Goal: Information Seeking & Learning: Learn about a topic

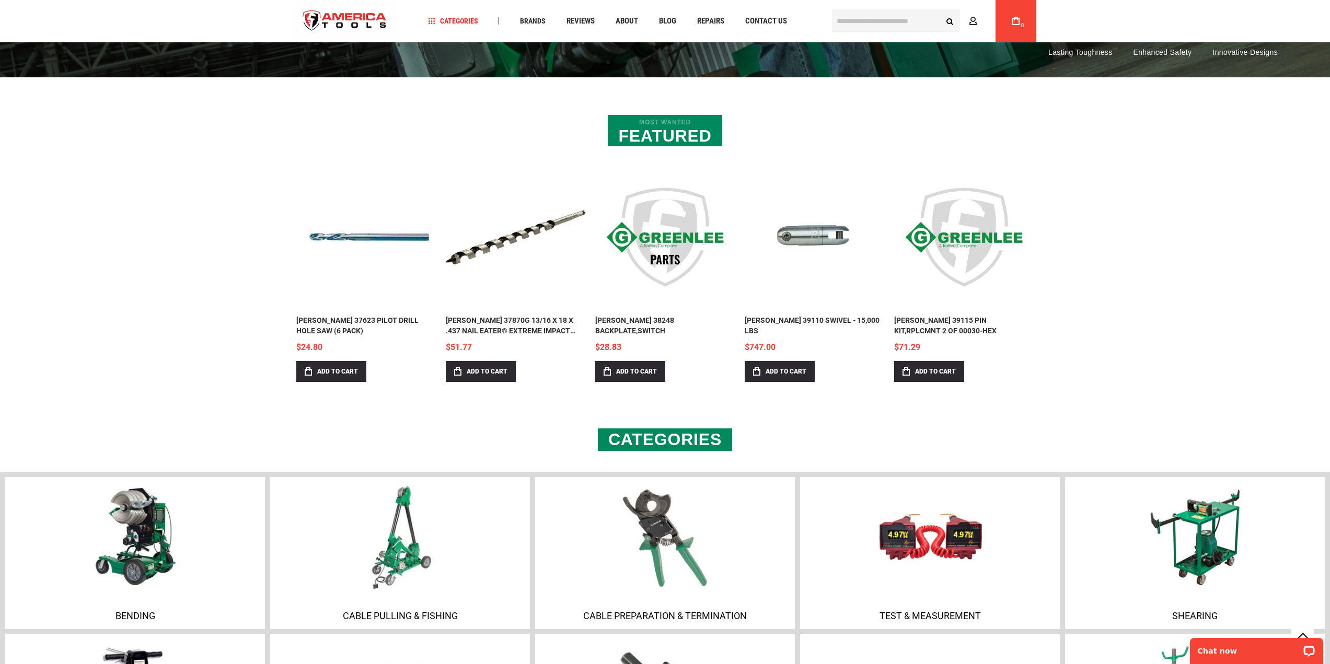
scroll to position [523, 0]
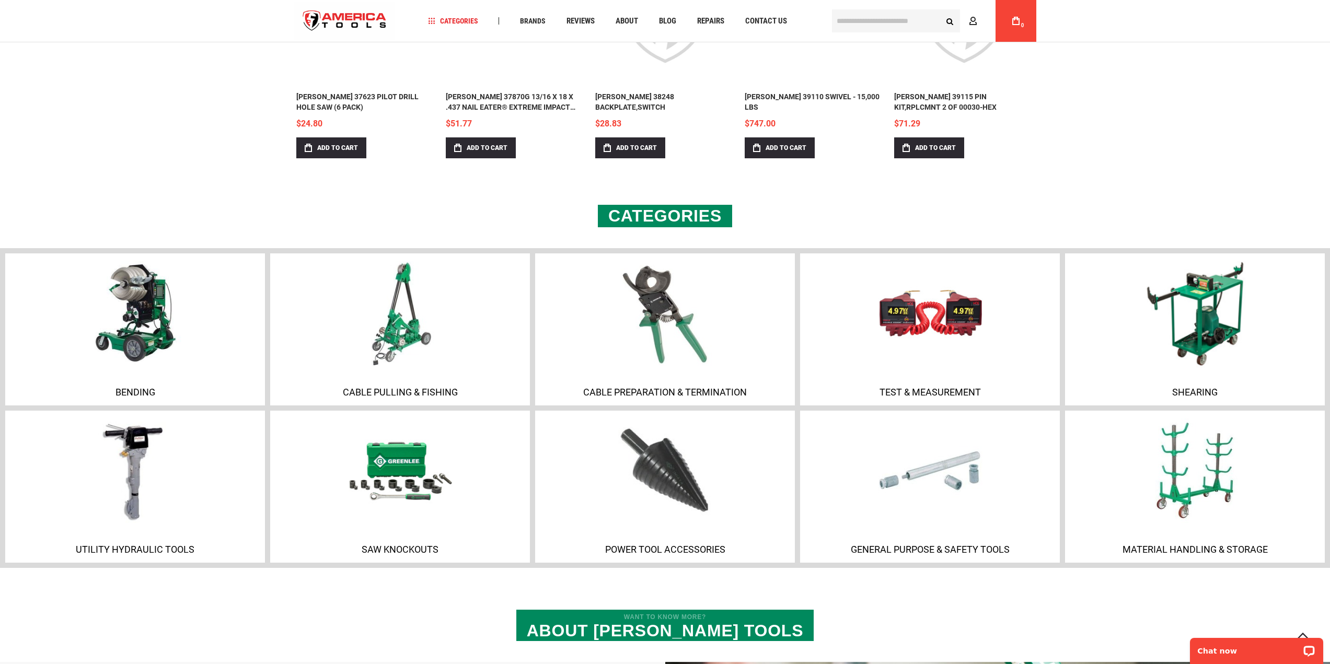
click at [1185, 334] on img at bounding box center [1195, 313] width 113 height 113
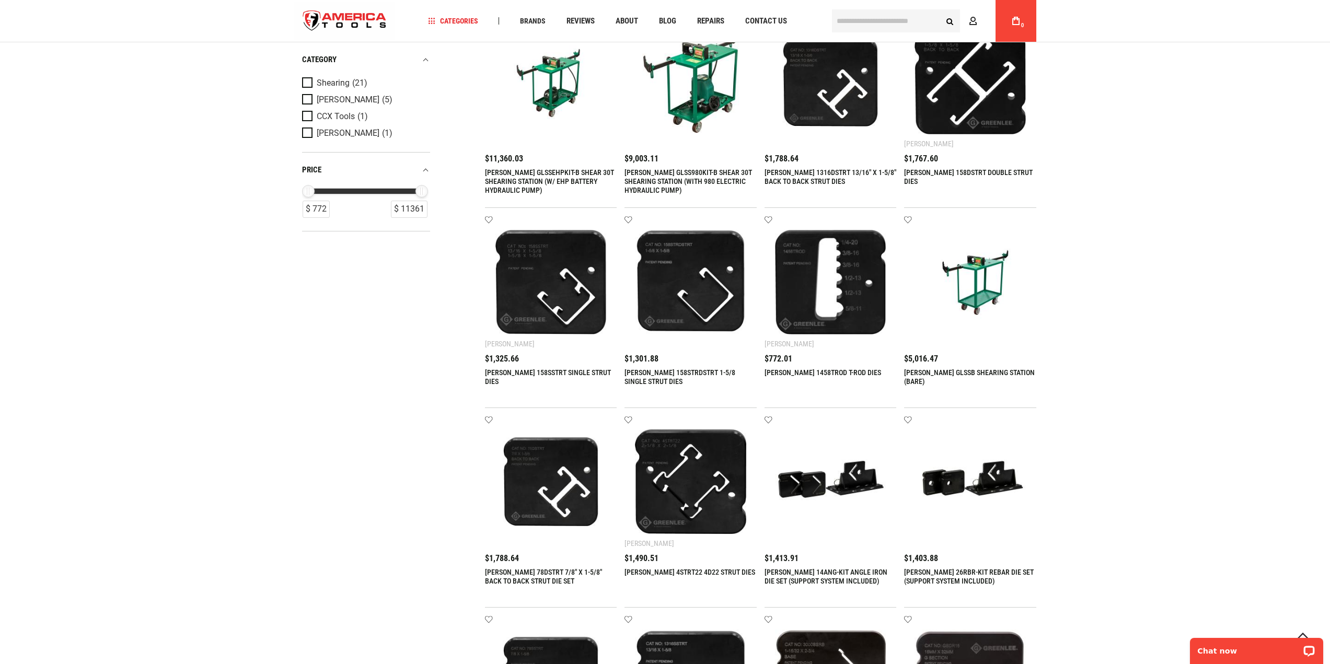
scroll to position [314, 0]
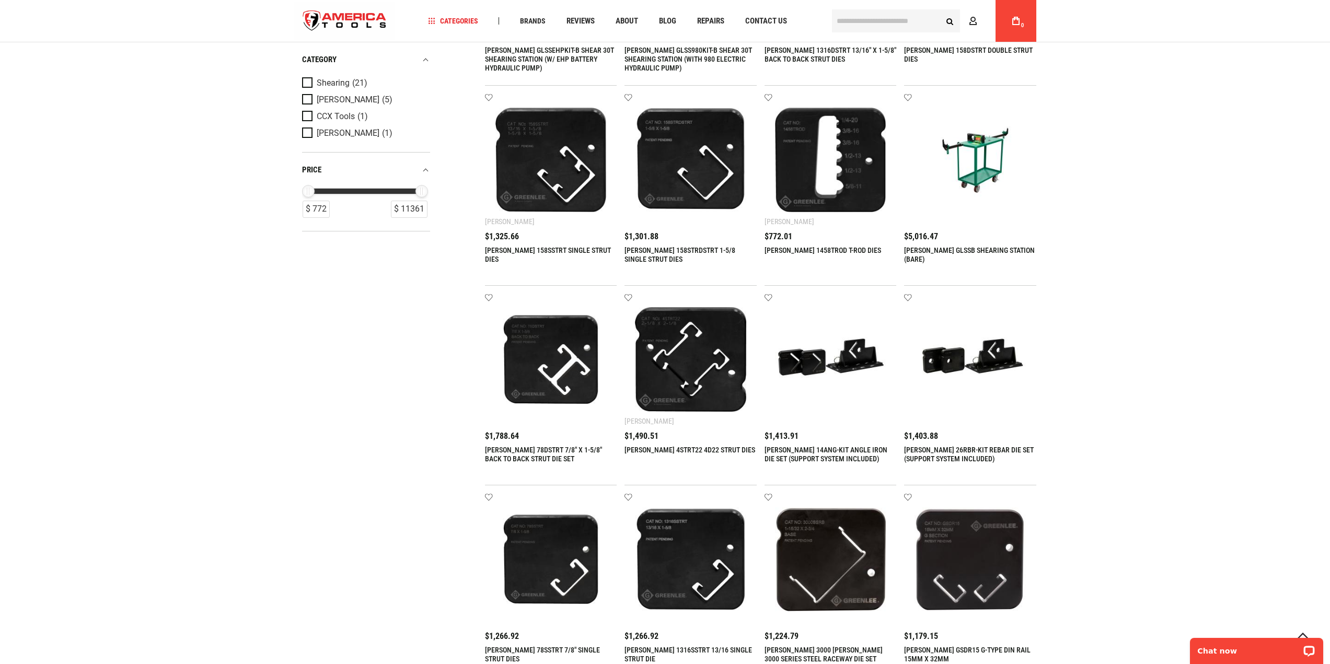
click at [818, 453] on link "GREENLEE 14ANG-KIT ANGLE IRON DIE SET (SUPPORT SYSTEM INCLUDED)" at bounding box center [826, 454] width 123 height 17
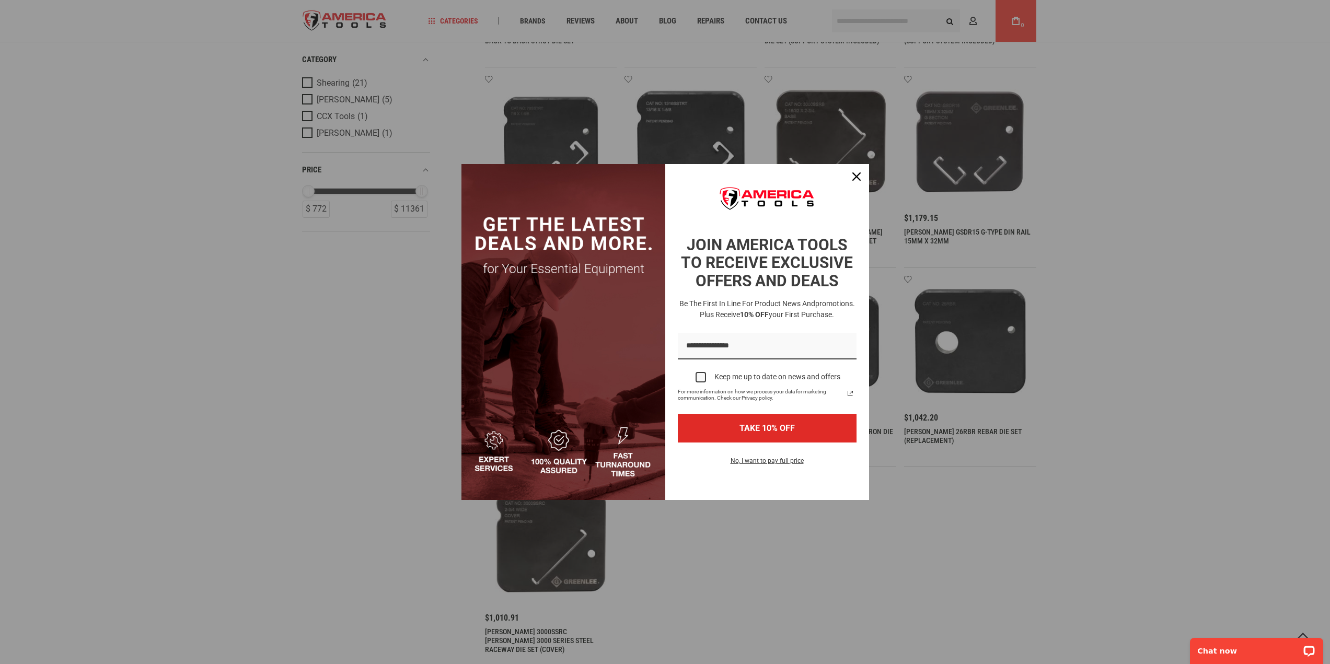
scroll to position [836, 0]
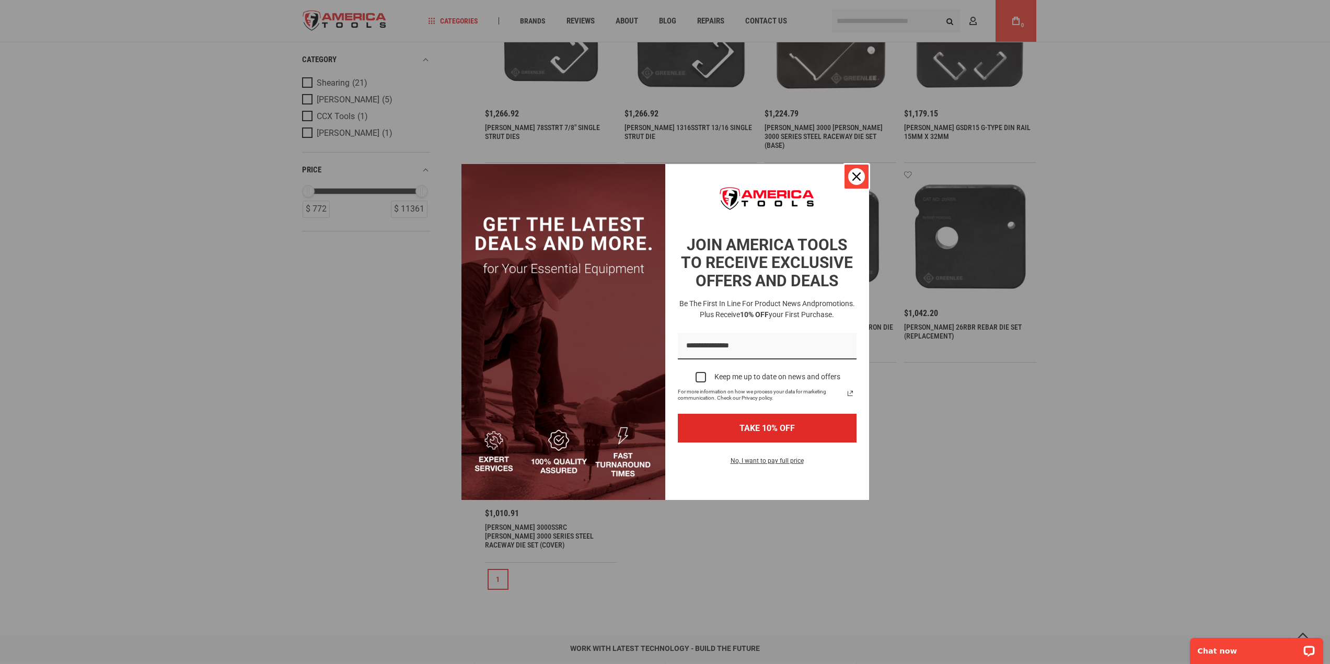
click at [862, 182] on div "Close" at bounding box center [856, 176] width 17 height 17
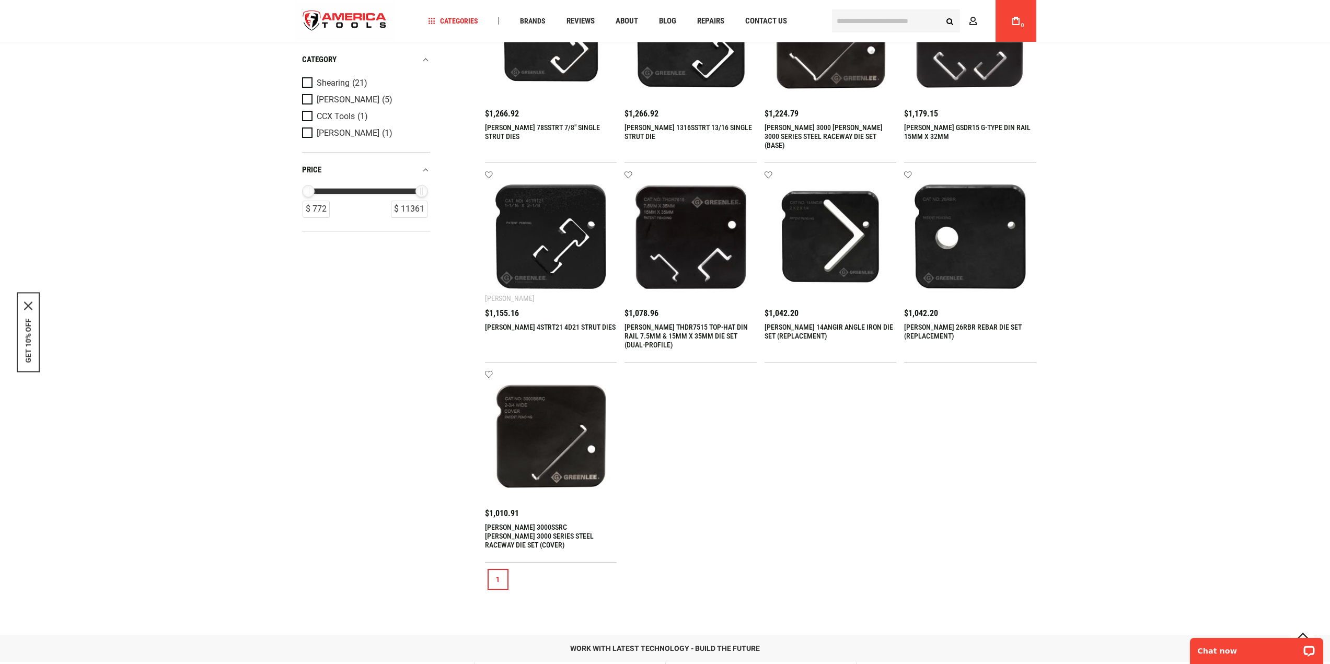
click at [825, 327] on link "GREENLEE 14ANGIR ANGLE IRON DIE SET (REPLACEMENT)" at bounding box center [829, 331] width 129 height 17
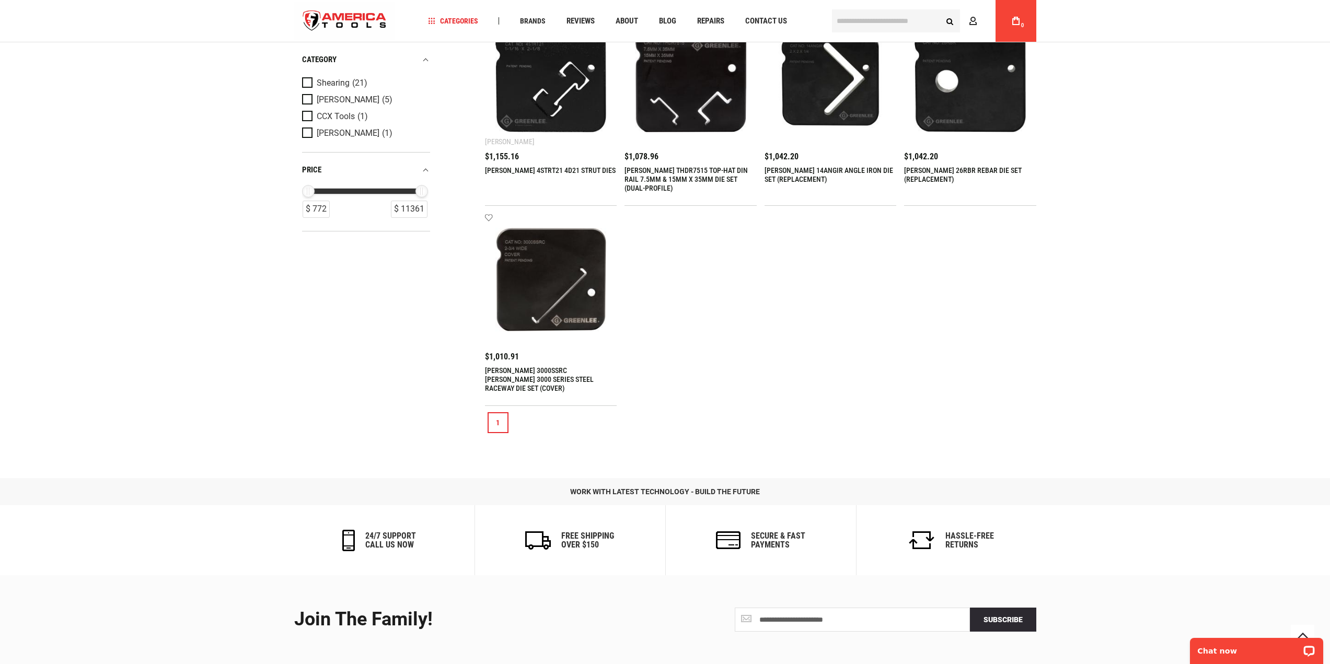
scroll to position [1097, 0]
